Goal: Task Accomplishment & Management: Use online tool/utility

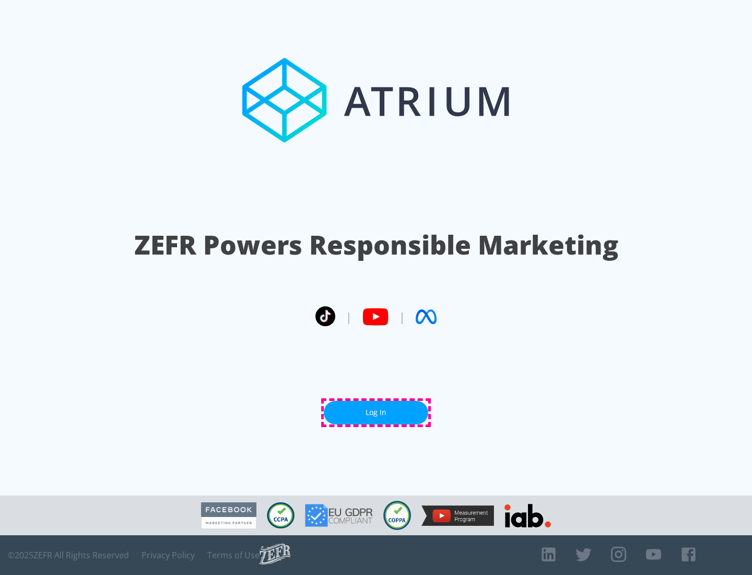
click at [376, 412] on link "Log In" at bounding box center [376, 413] width 105 height 24
